Goal: Task Accomplishment & Management: Use online tool/utility

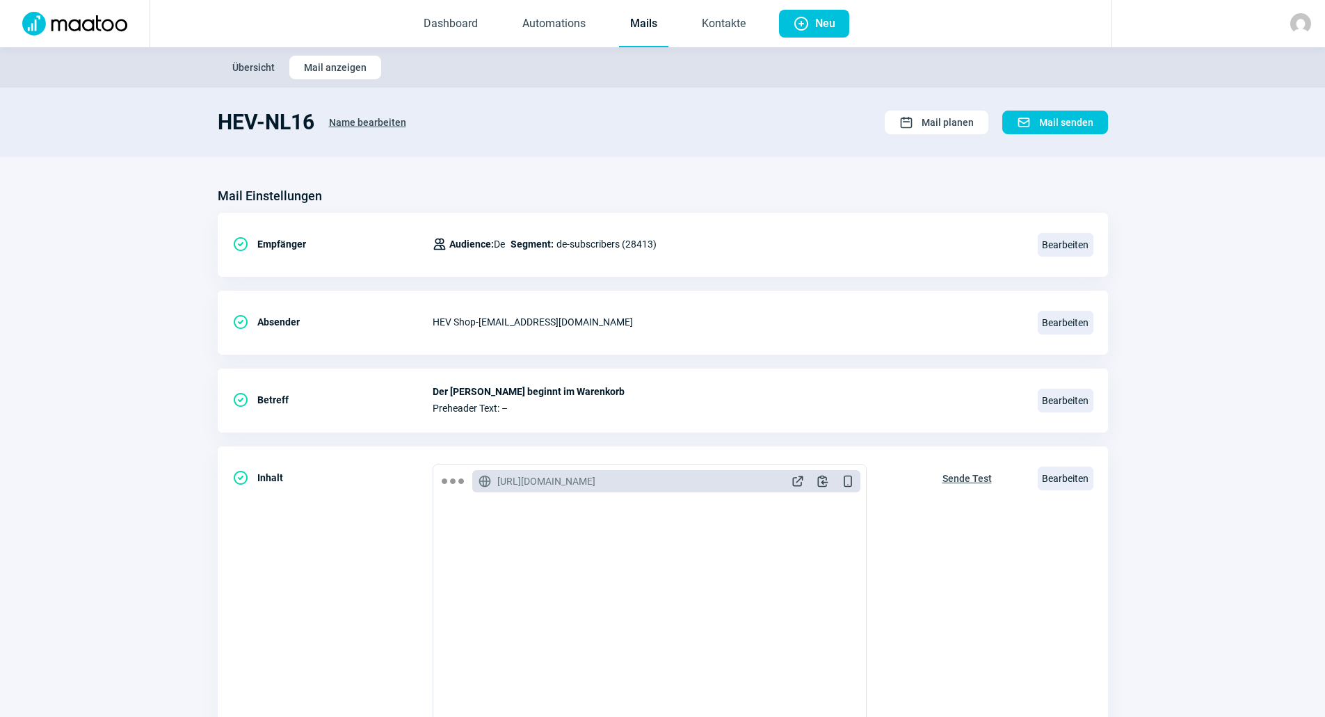
scroll to position [186, 0]
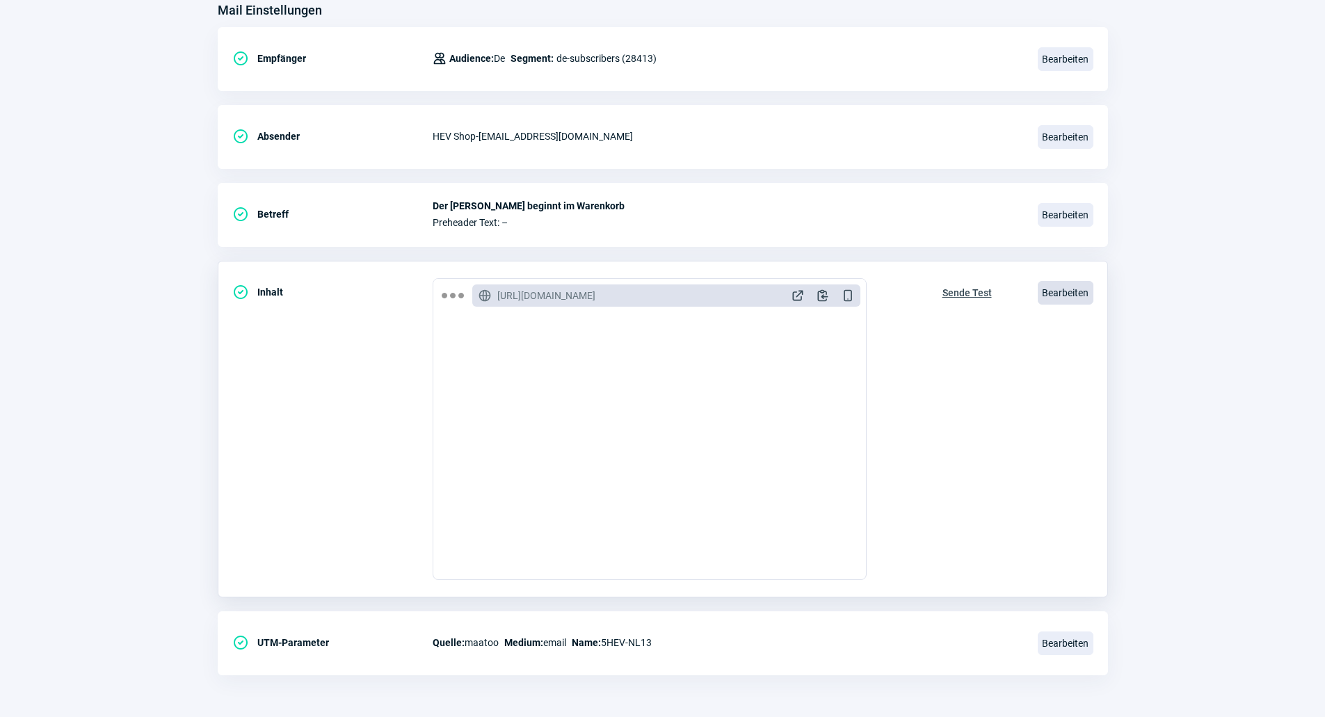
click at [1050, 290] on span "Bearbeiten" at bounding box center [1066, 293] width 56 height 24
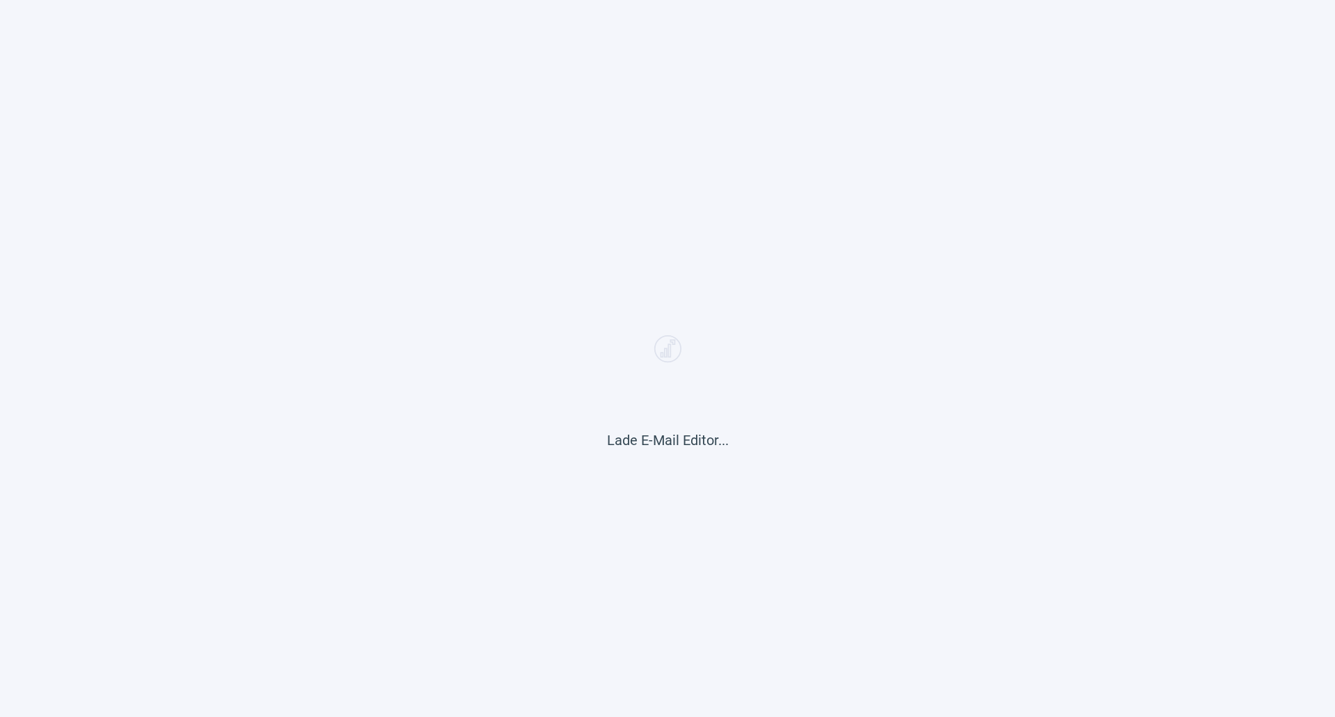
click at [514, 252] on div "Lade E-Mail Editor..." at bounding box center [667, 358] width 1335 height 717
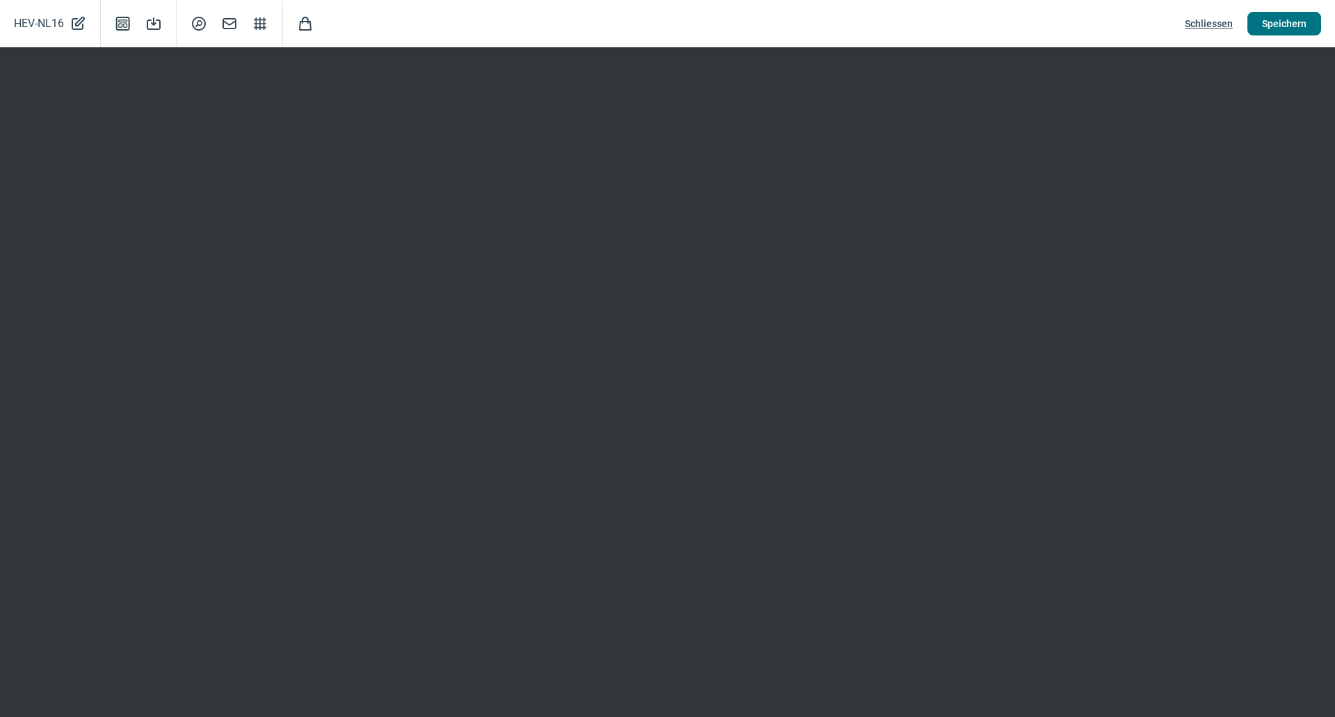
click at [1308, 22] on button "Speichern" at bounding box center [1285, 24] width 74 height 24
click at [1276, 29] on span "Speichern" at bounding box center [1284, 24] width 45 height 22
click at [1213, 21] on span "Schliessen" at bounding box center [1209, 24] width 48 height 22
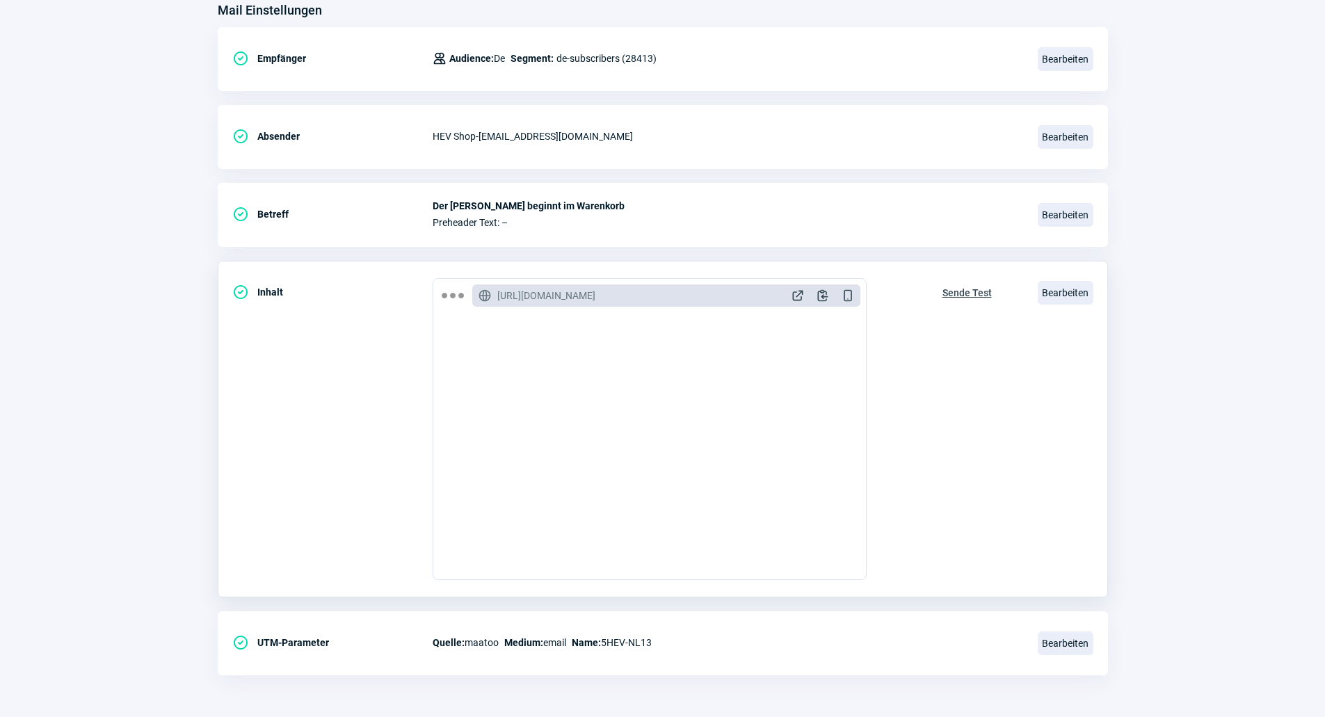
click at [970, 297] on span "Sende Test" at bounding box center [966, 293] width 49 height 22
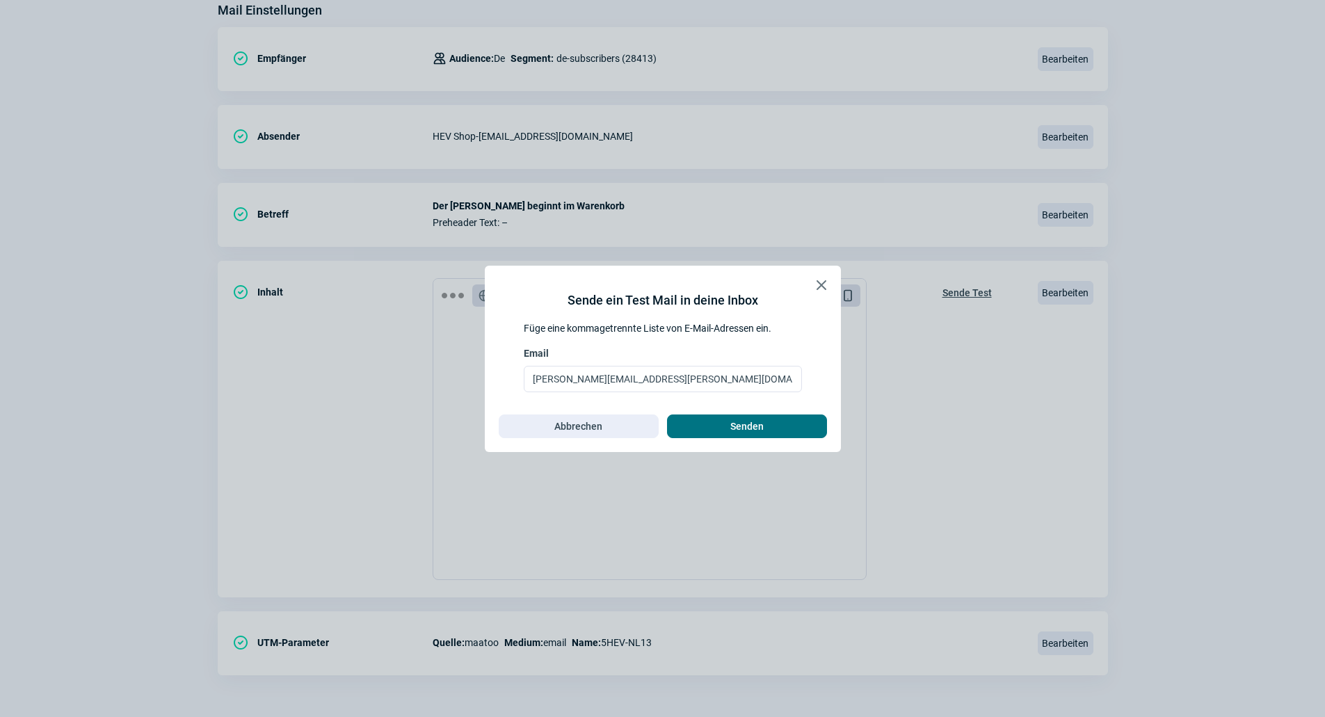
click at [778, 427] on span "Senden" at bounding box center [747, 426] width 131 height 22
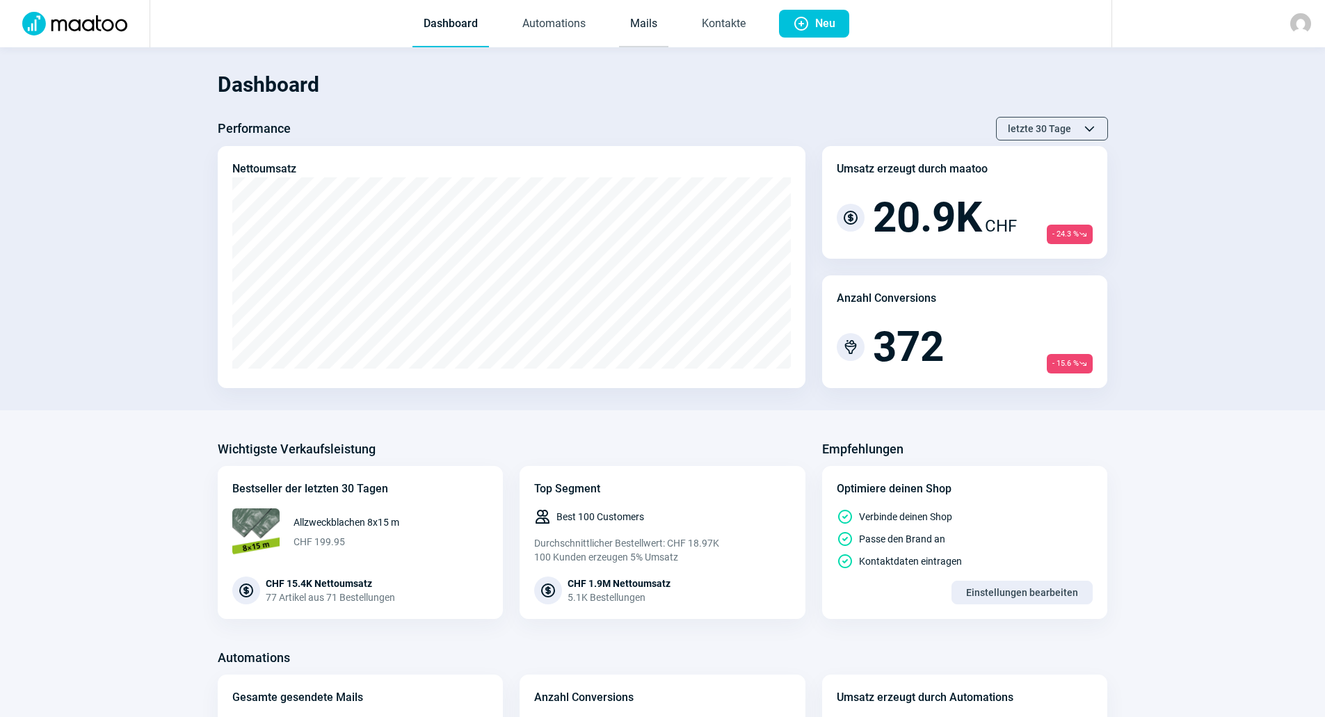
click at [639, 19] on link "Mails" at bounding box center [643, 24] width 49 height 46
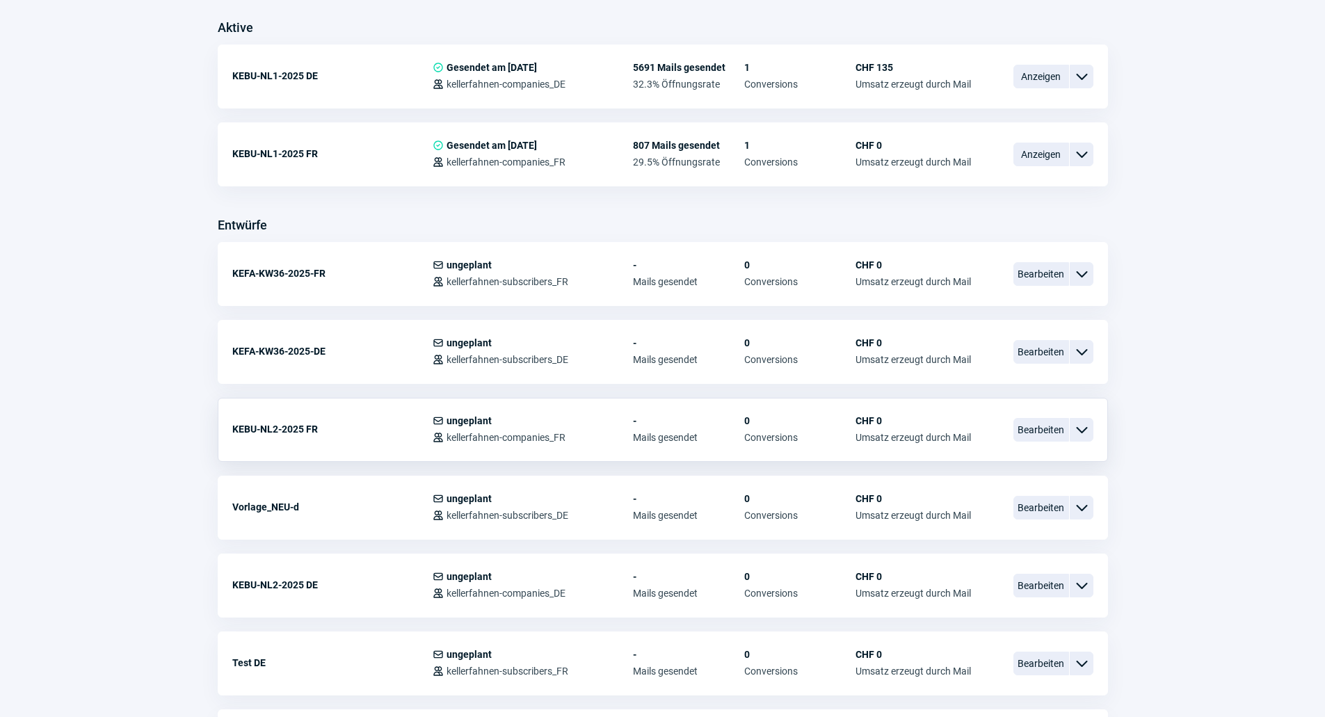
scroll to position [417, 0]
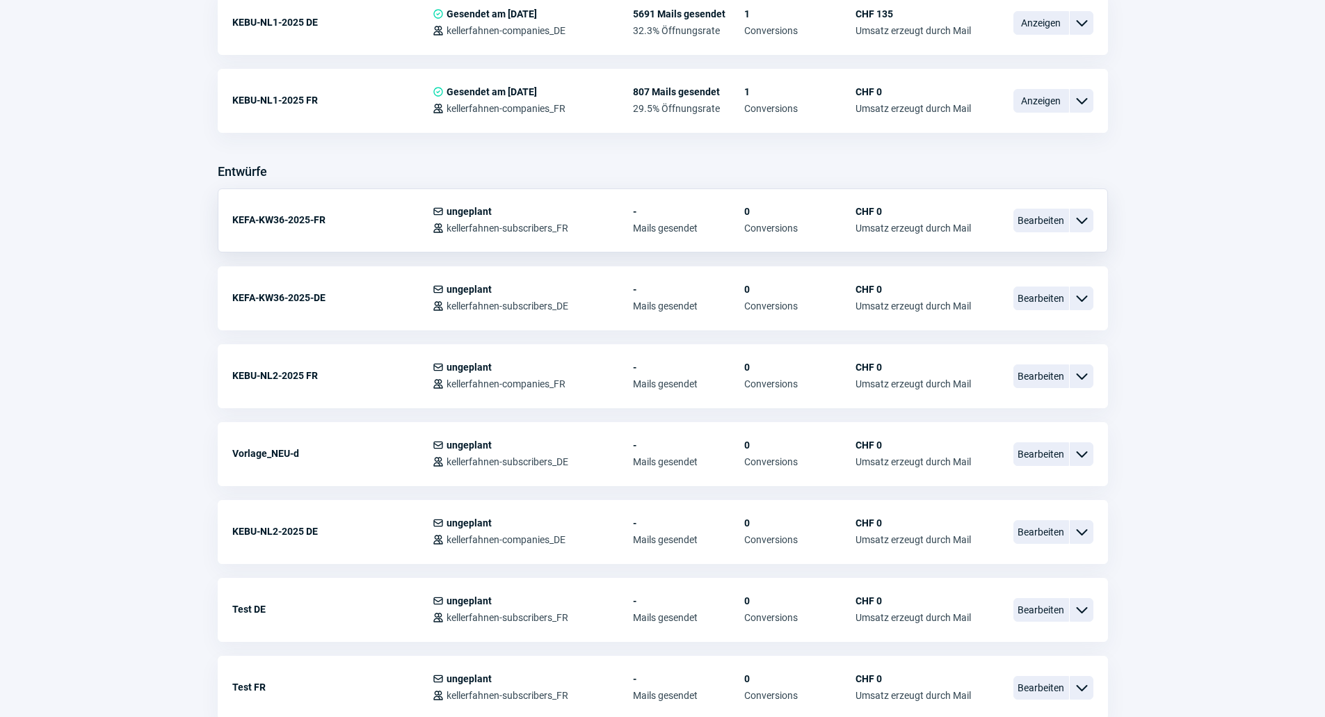
click at [1086, 227] on span "ChevronDown icon" at bounding box center [1081, 220] width 17 height 17
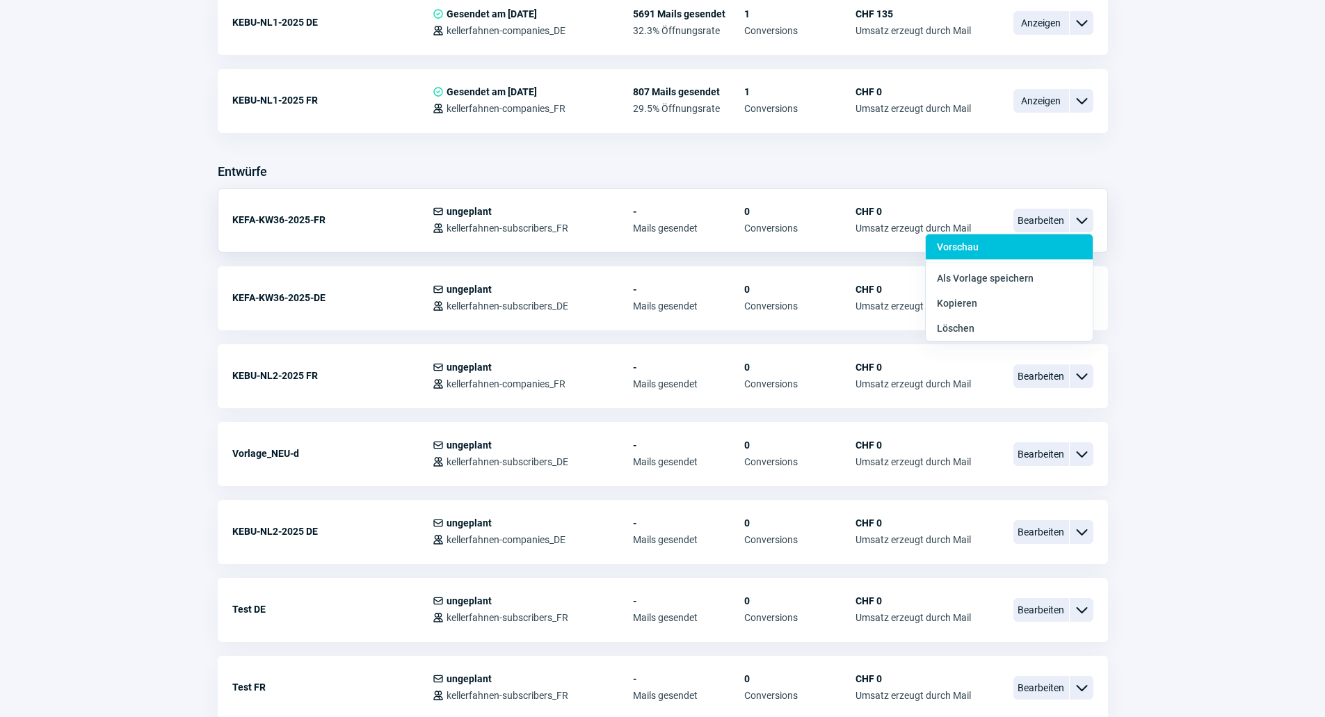
click at [1011, 247] on div "Vorschau" at bounding box center [1009, 246] width 167 height 25
